Goal: Transaction & Acquisition: Purchase product/service

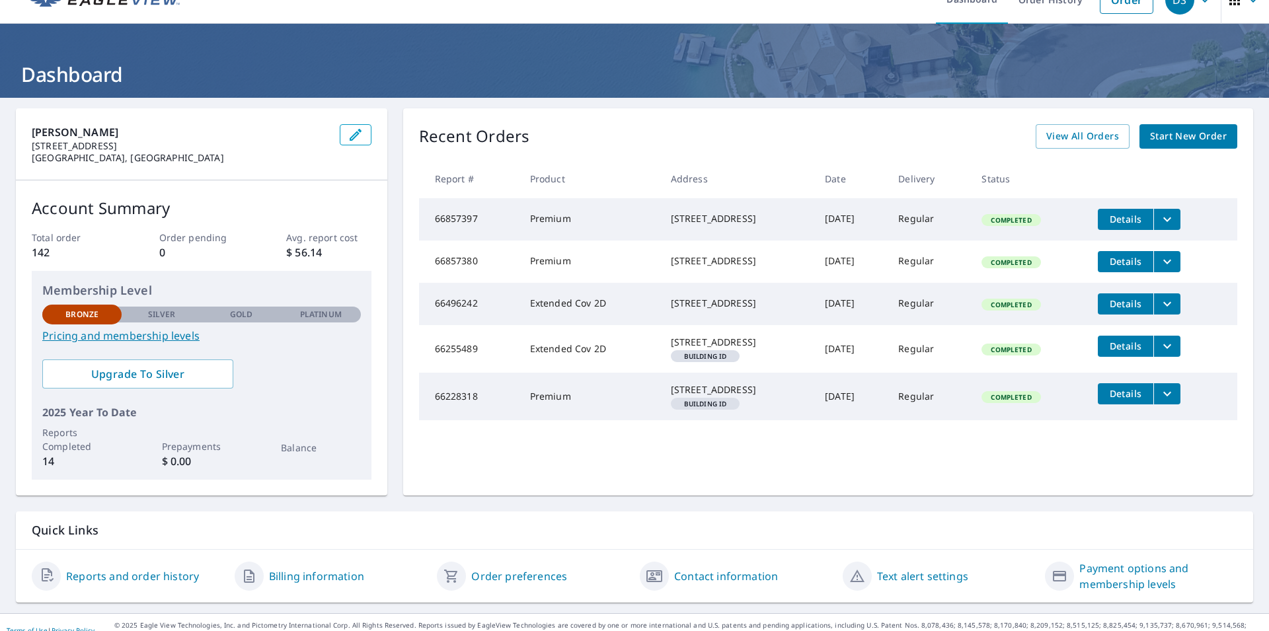
scroll to position [40, 0]
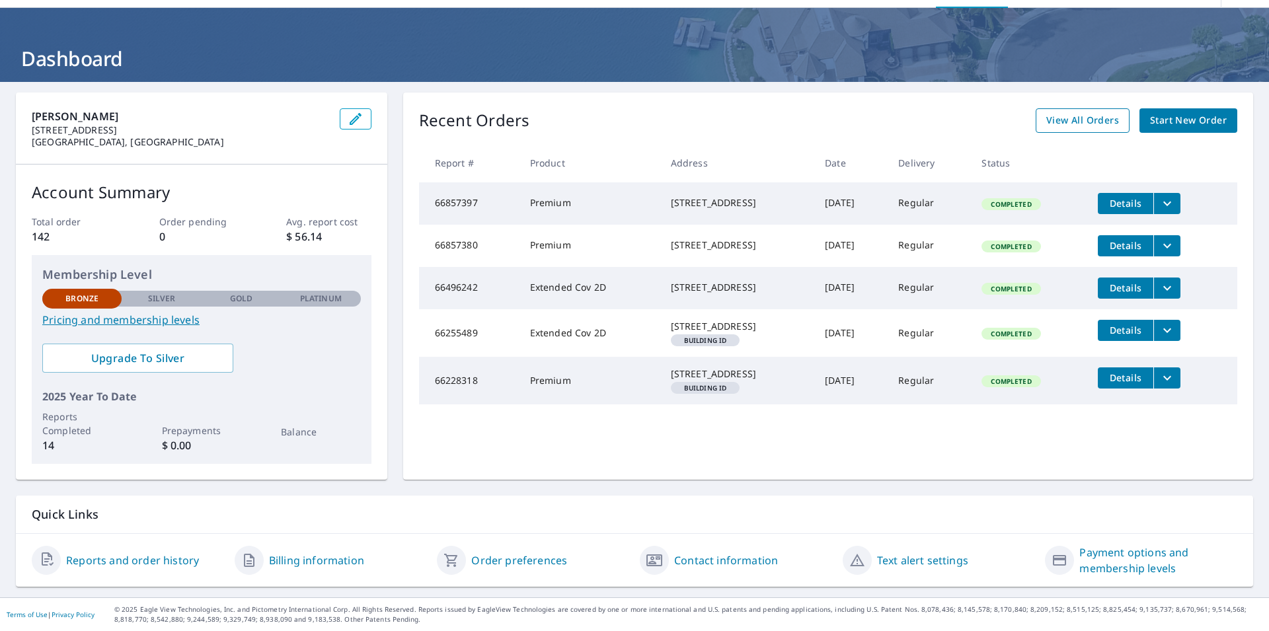
click at [1053, 120] on span "View All Orders" at bounding box center [1082, 120] width 73 height 17
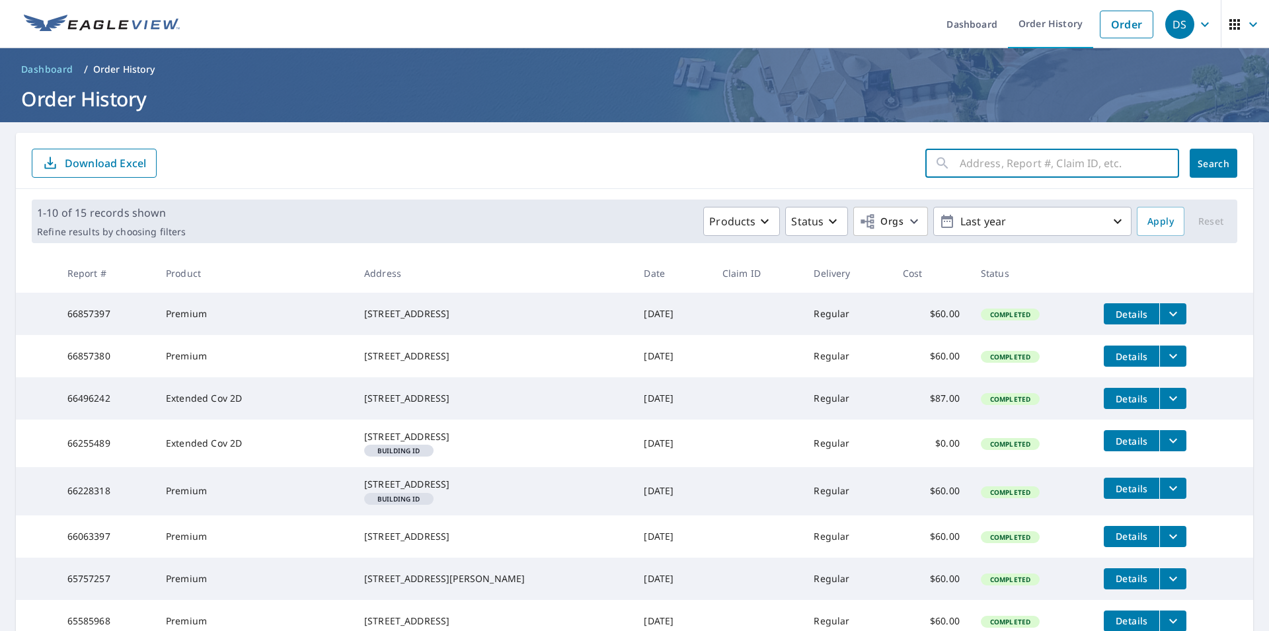
click at [966, 160] on input "text" at bounding box center [1069, 163] width 219 height 37
paste input "109 turks cap trail"
drag, startPoint x: 1131, startPoint y: 161, endPoint x: 921, endPoint y: 186, distance: 211.0
click at [960, 182] on input "[STREET_ADDRESS][US_STATE]" at bounding box center [1057, 163] width 194 height 37
type input "[STREET_ADDRESS][US_STATE]"
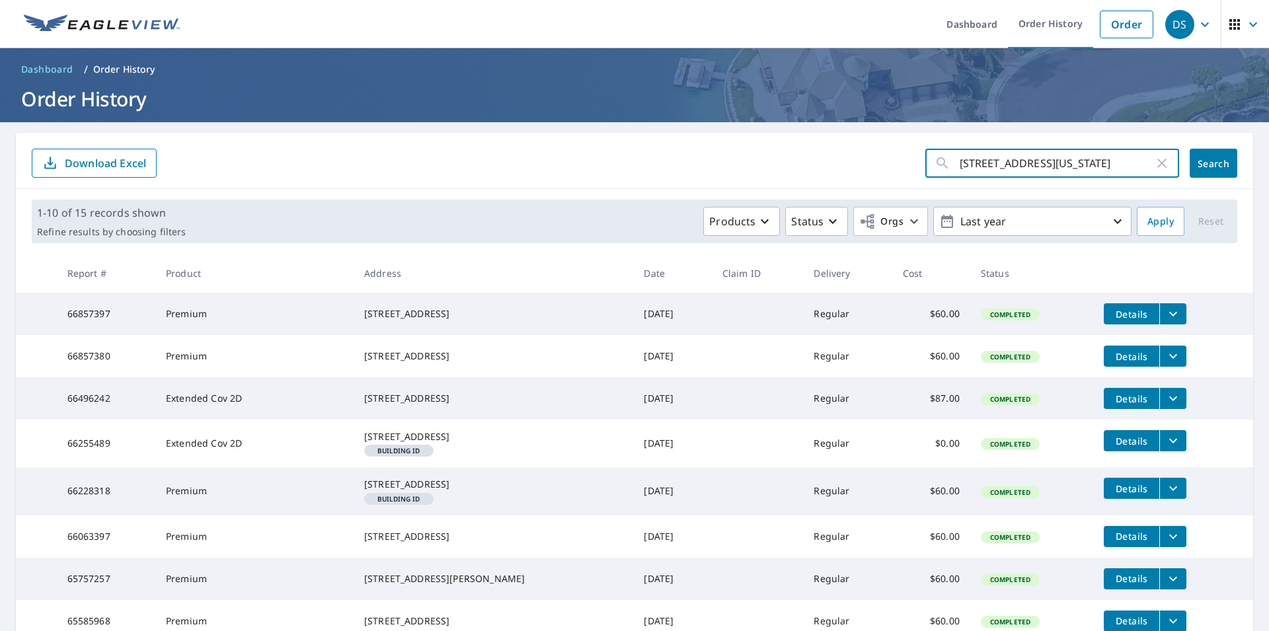
click at [1200, 166] on span "Search" at bounding box center [1213, 163] width 26 height 13
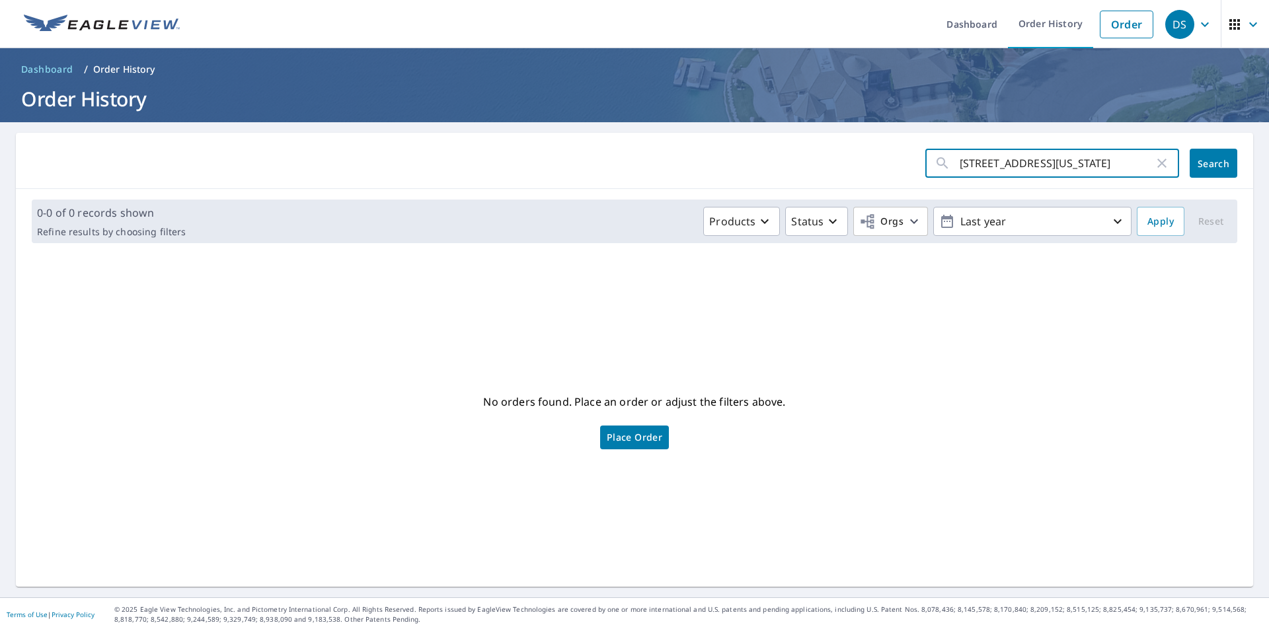
click at [1040, 162] on input "[STREET_ADDRESS][US_STATE]" at bounding box center [1057, 163] width 194 height 37
type input "109 turks cap trail"
click at [1200, 169] on span "Search" at bounding box center [1213, 163] width 26 height 13
click at [634, 441] on span "Place Order" at bounding box center [635, 437] width 56 height 7
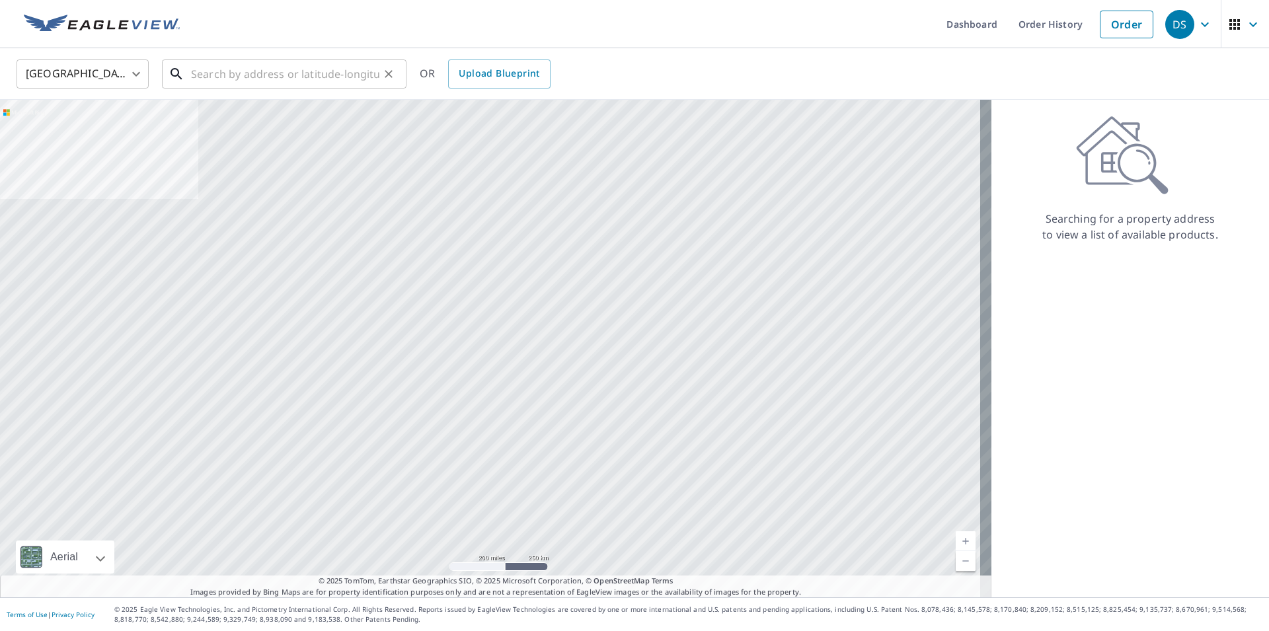
click at [219, 73] on input "text" at bounding box center [285, 74] width 188 height 37
paste input "[STREET_ADDRESS][US_STATE]"
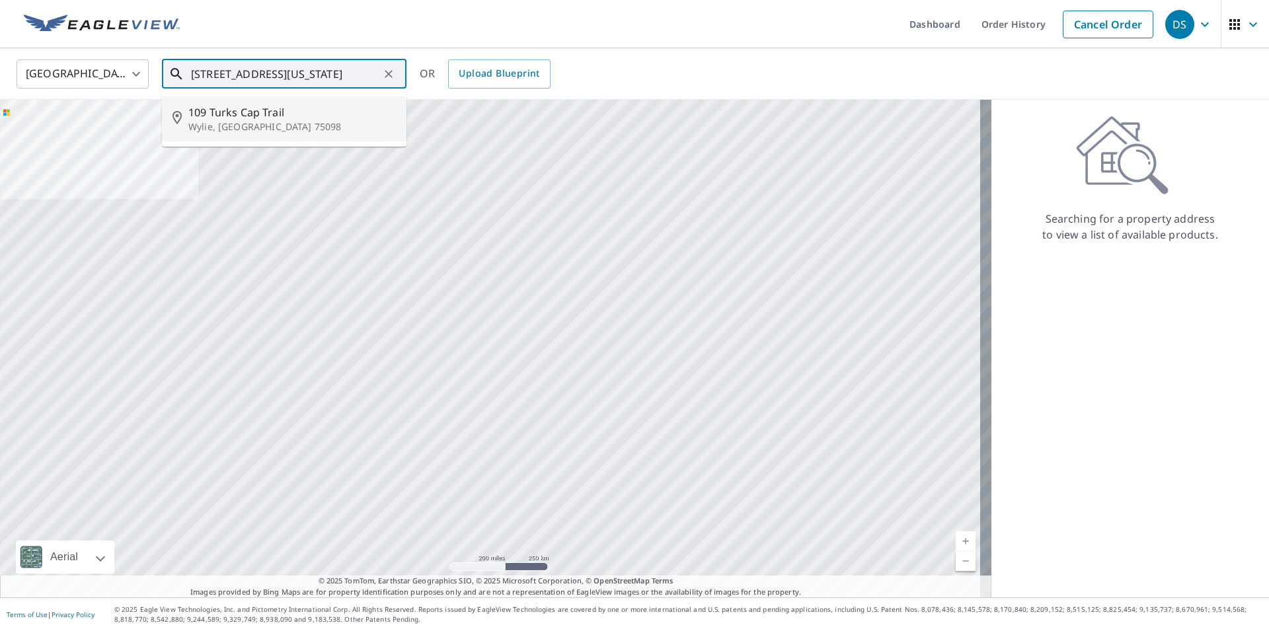
click at [217, 116] on span "109 Turks Cap Trail" at bounding box center [292, 112] width 208 height 16
type input "[STREET_ADDRESS]"
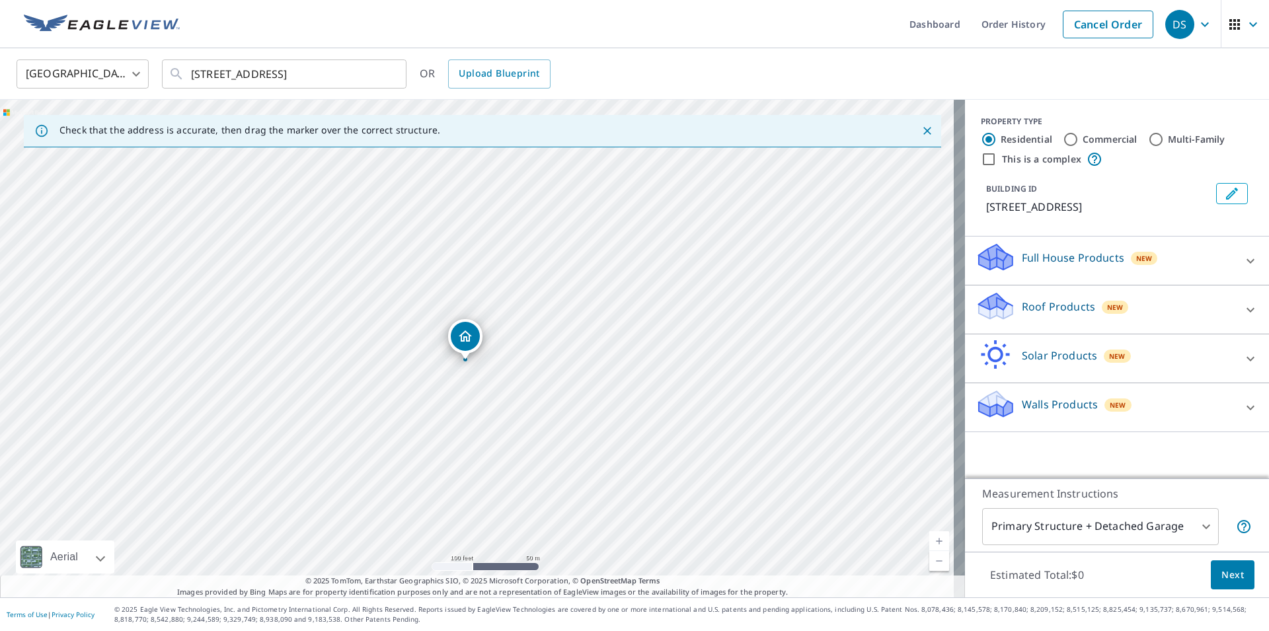
drag, startPoint x: 439, startPoint y: 287, endPoint x: 645, endPoint y: 279, distance: 205.7
click at [645, 279] on div "[STREET_ADDRESS]" at bounding box center [482, 349] width 965 height 498
drag, startPoint x: 480, startPoint y: 321, endPoint x: 694, endPoint y: 254, distance: 223.8
click at [694, 254] on div "[STREET_ADDRESS]" at bounding box center [482, 349] width 965 height 498
drag, startPoint x: 453, startPoint y: 338, endPoint x: 615, endPoint y: 447, distance: 194.3
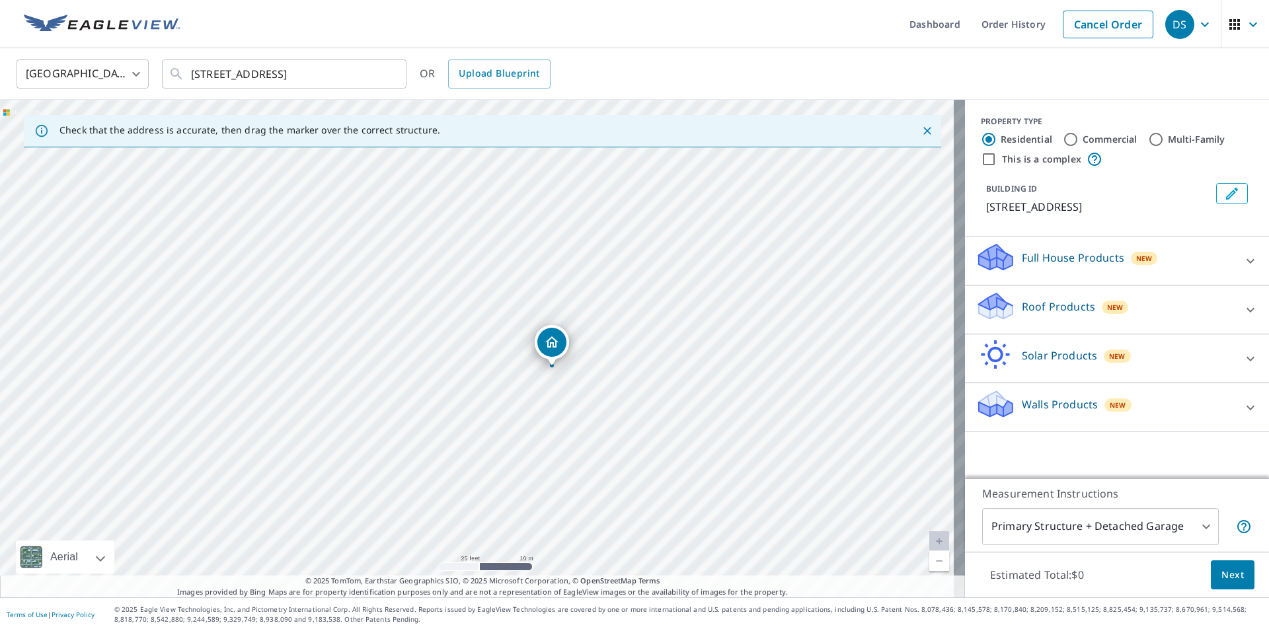
click at [615, 447] on div "[STREET_ADDRESS]" at bounding box center [482, 349] width 965 height 498
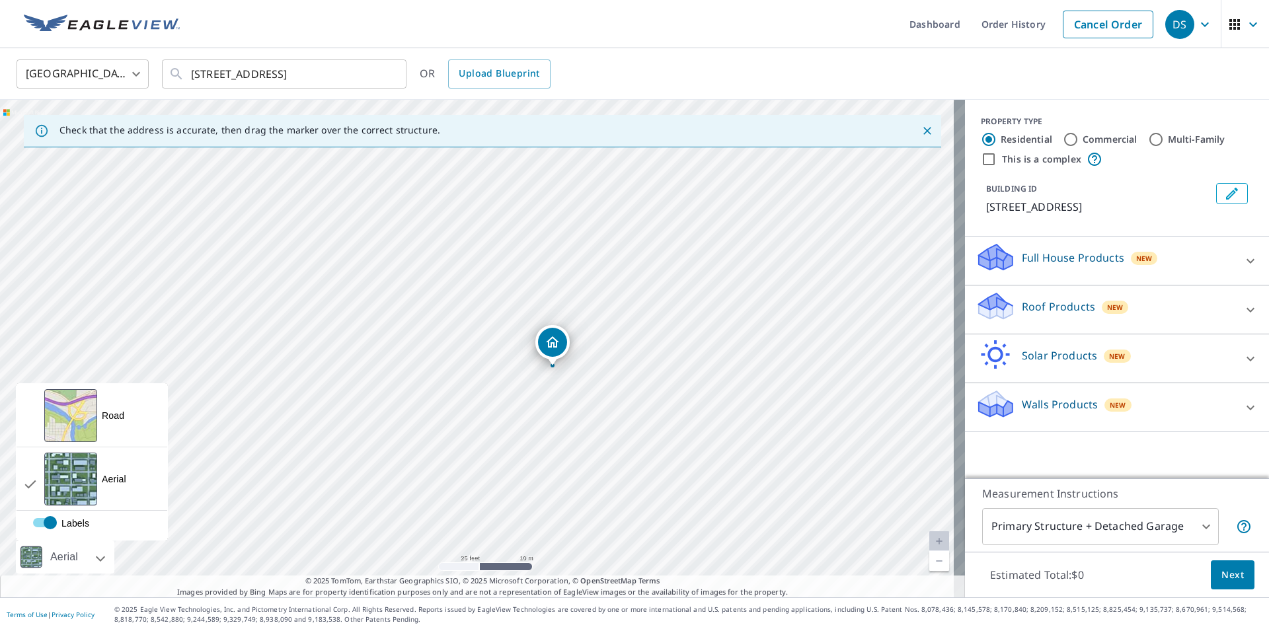
click at [95, 560] on div "Aerial" at bounding box center [65, 557] width 98 height 33
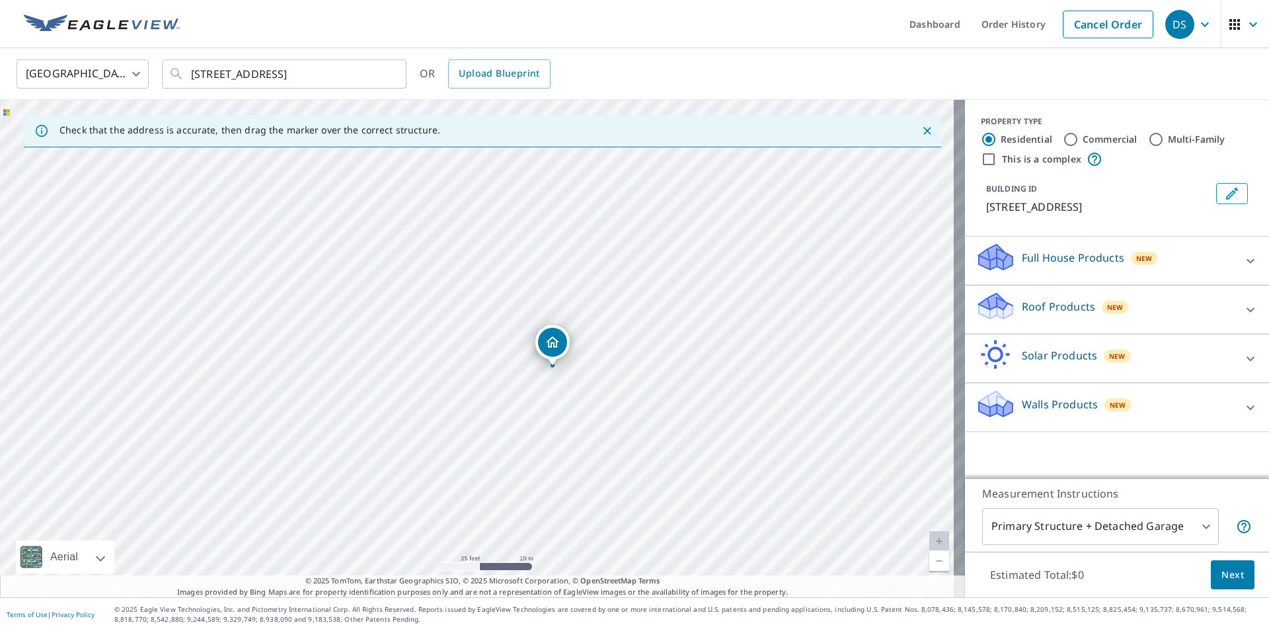
click at [95, 560] on div "Aerial" at bounding box center [65, 557] width 98 height 33
click at [1024, 309] on p "Roof Products" at bounding box center [1058, 307] width 73 height 16
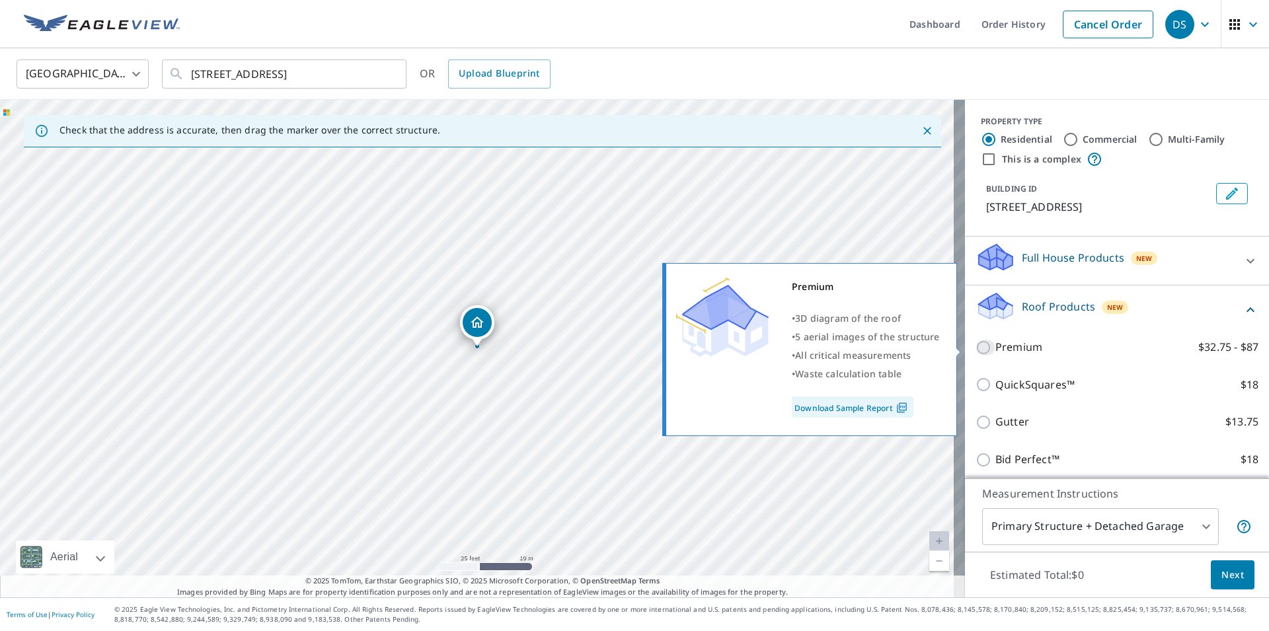
click at [975, 352] on input "Premium $32.75 - $87" at bounding box center [985, 348] width 20 height 16
checkbox input "true"
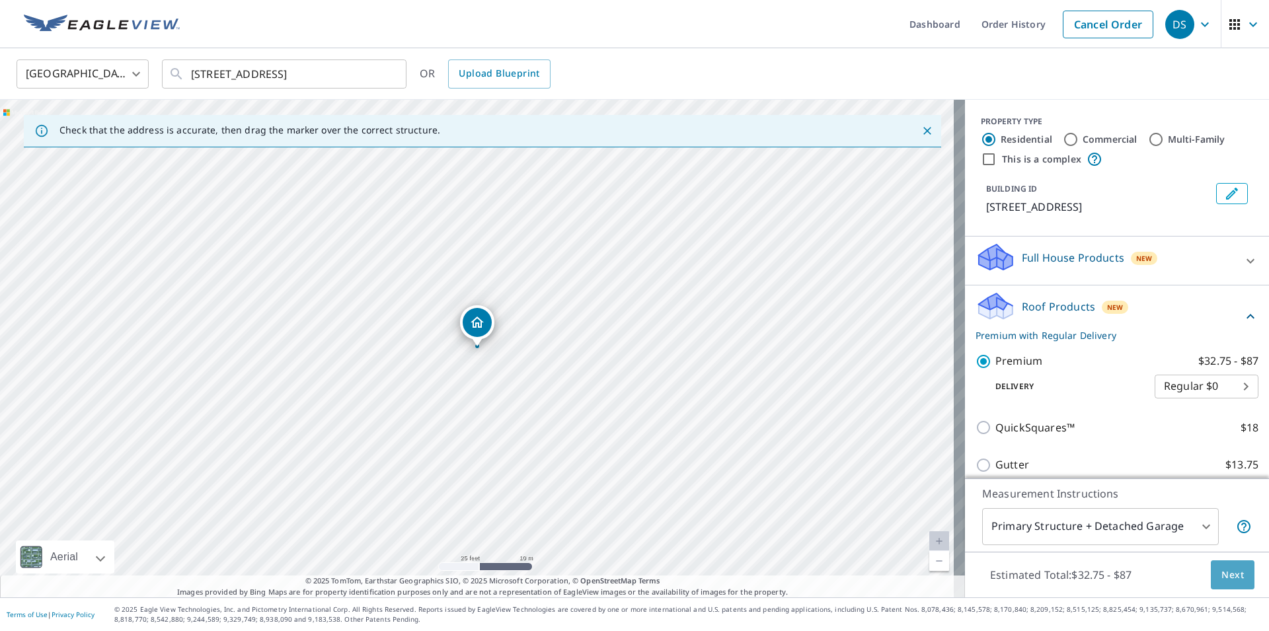
click at [1221, 579] on span "Next" at bounding box center [1232, 575] width 22 height 17
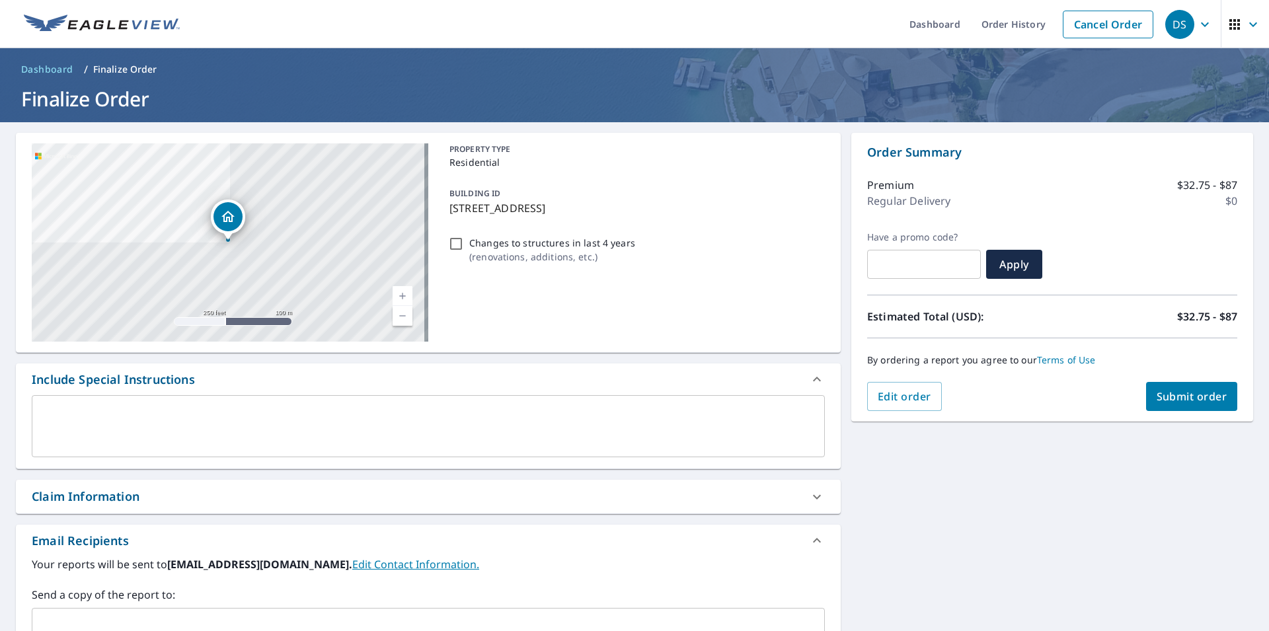
scroll to position [174, 0]
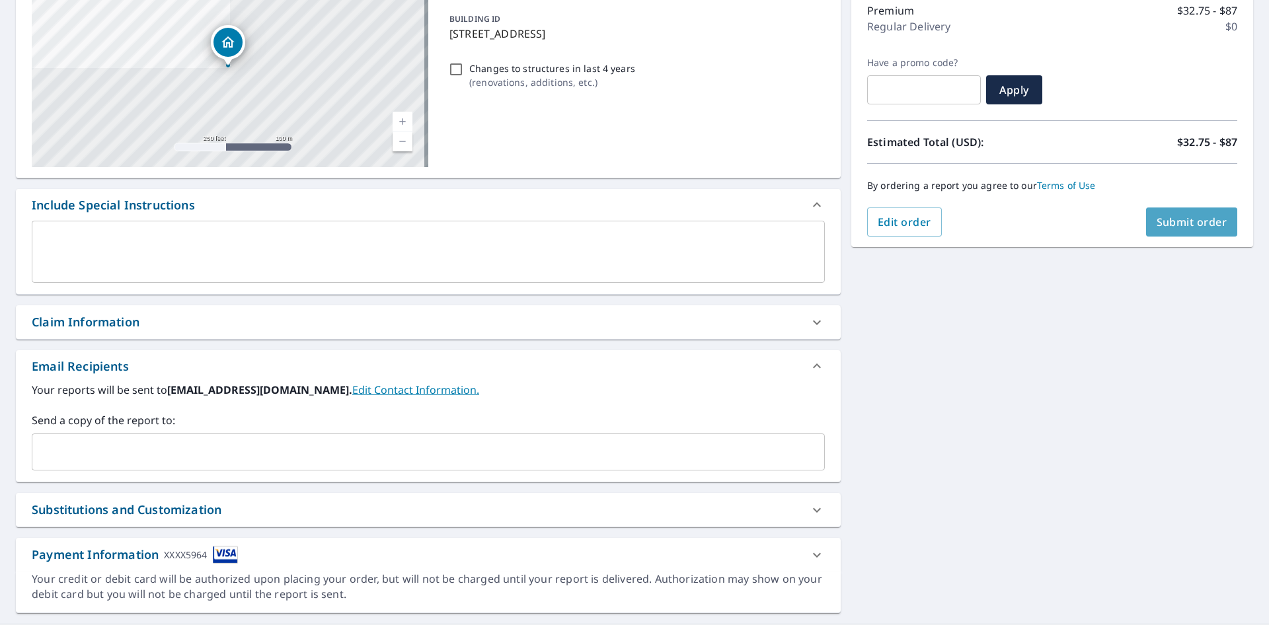
click at [1181, 227] on span "Submit order" at bounding box center [1191, 222] width 71 height 15
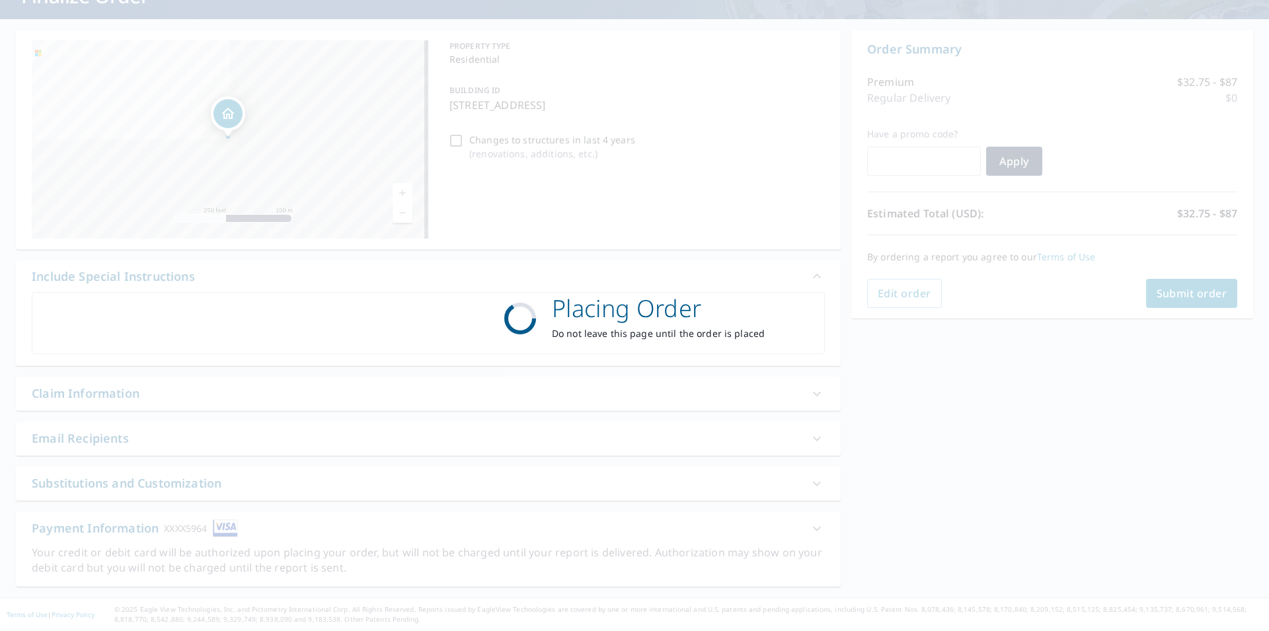
scroll to position [103, 0]
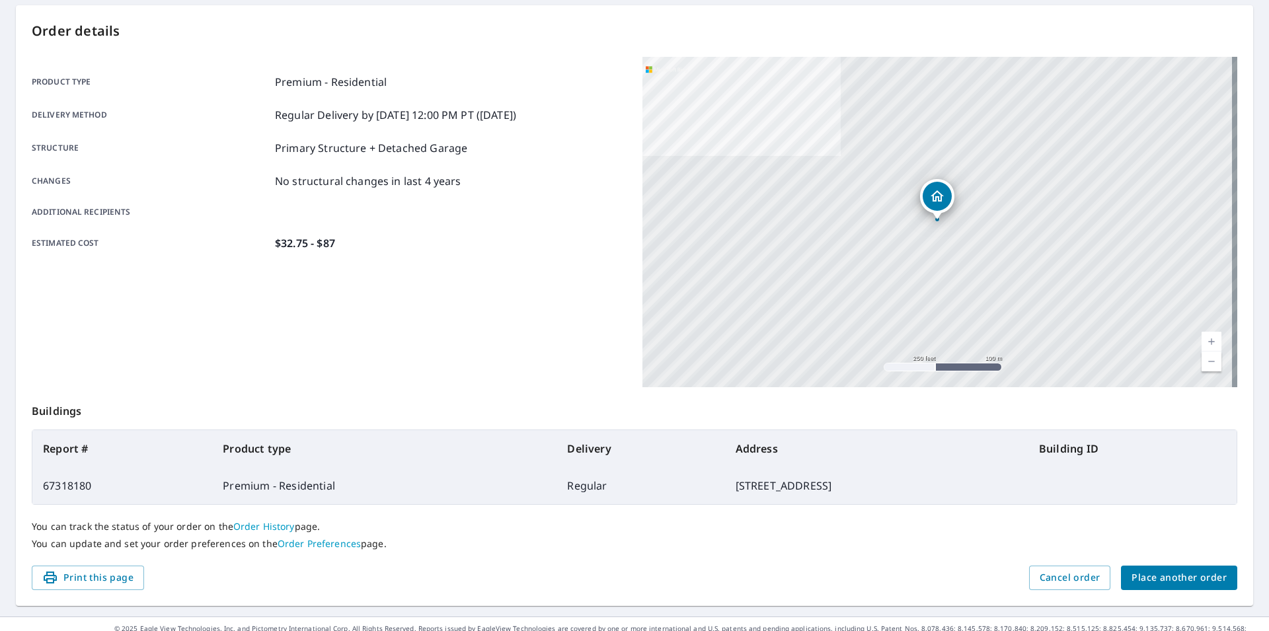
scroll to position [147, 0]
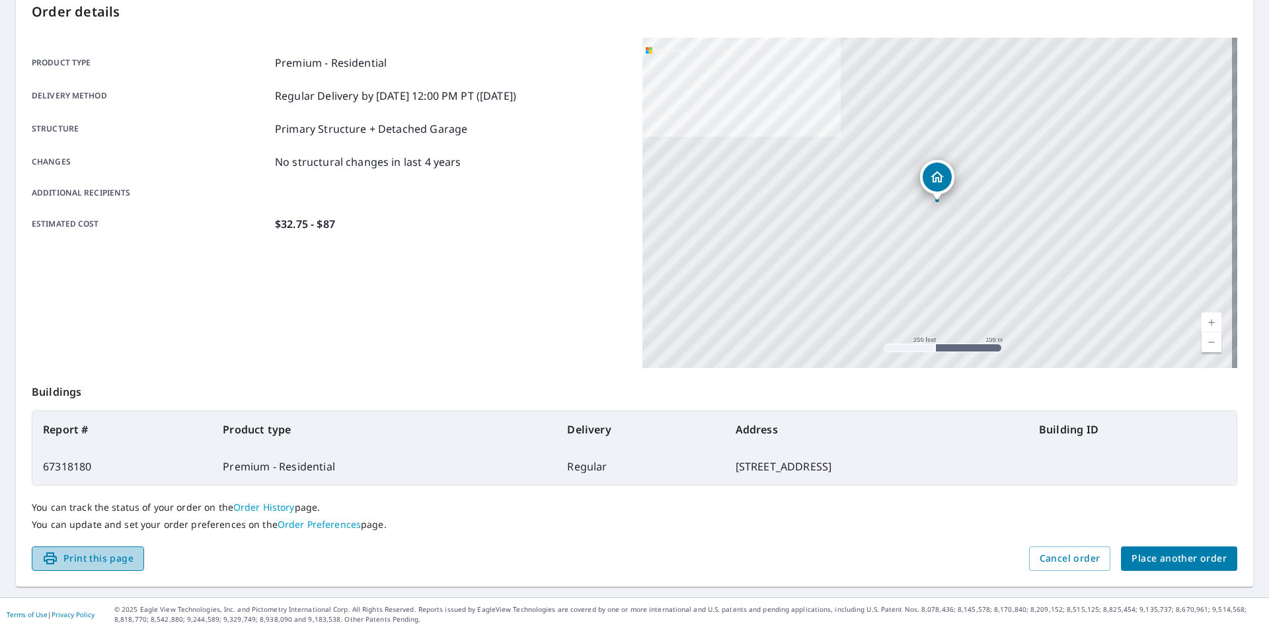
click at [90, 562] on span "Print this page" at bounding box center [87, 558] width 91 height 17
